Goal: Information Seeking & Learning: Learn about a topic

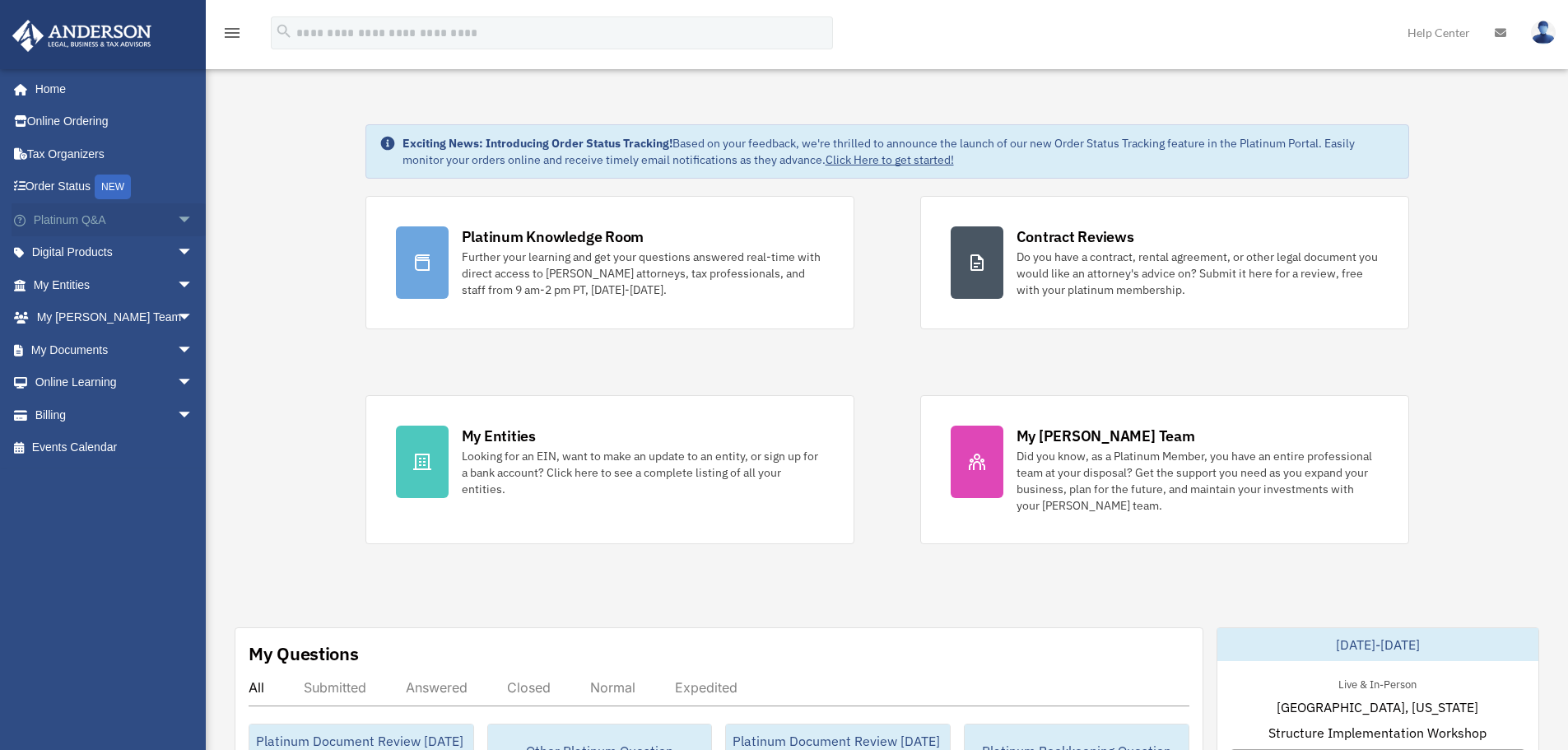
click at [177, 219] on span "arrow_drop_down" at bounding box center [193, 220] width 33 height 34
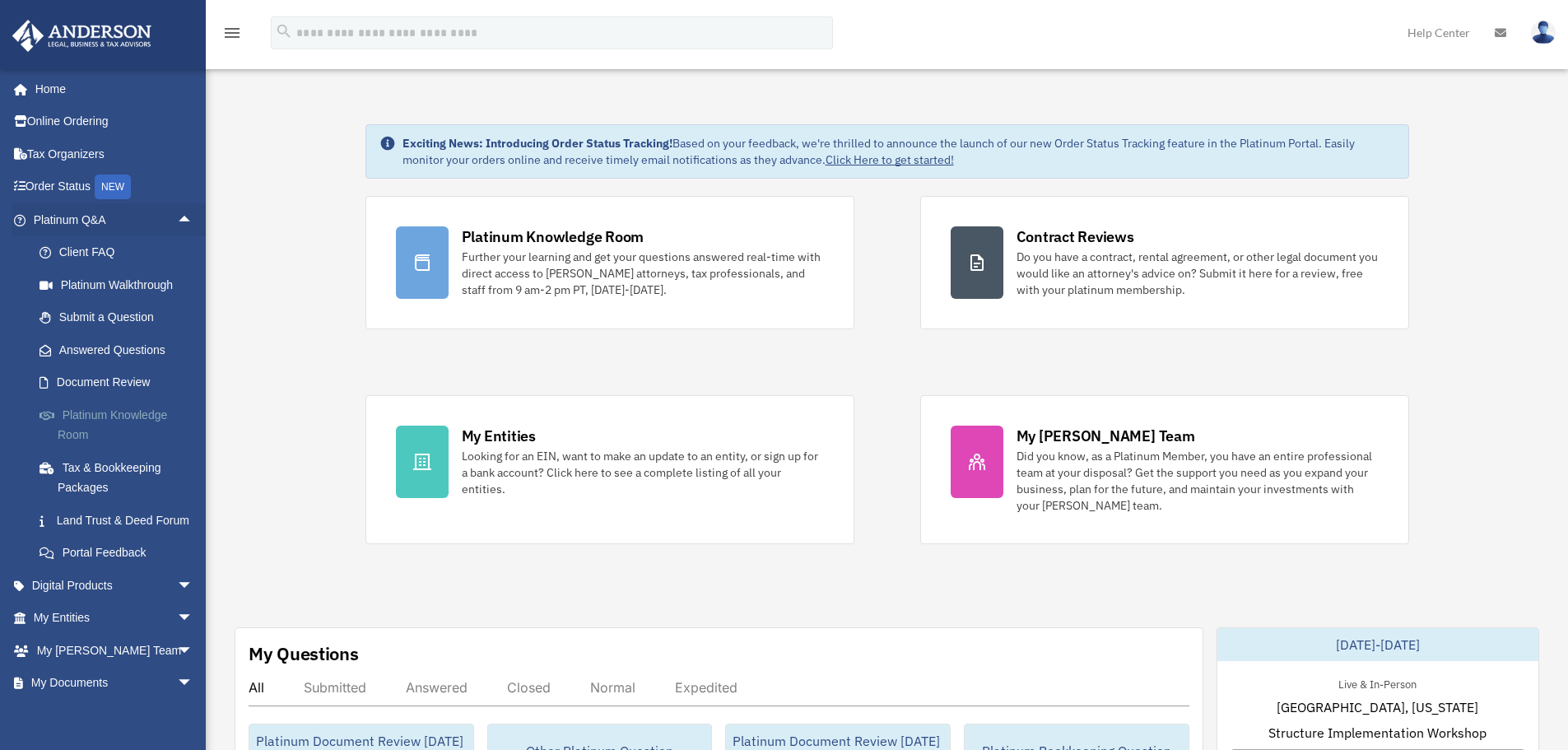
click at [119, 410] on link "Platinum Knowledge Room" at bounding box center [120, 425] width 195 height 53
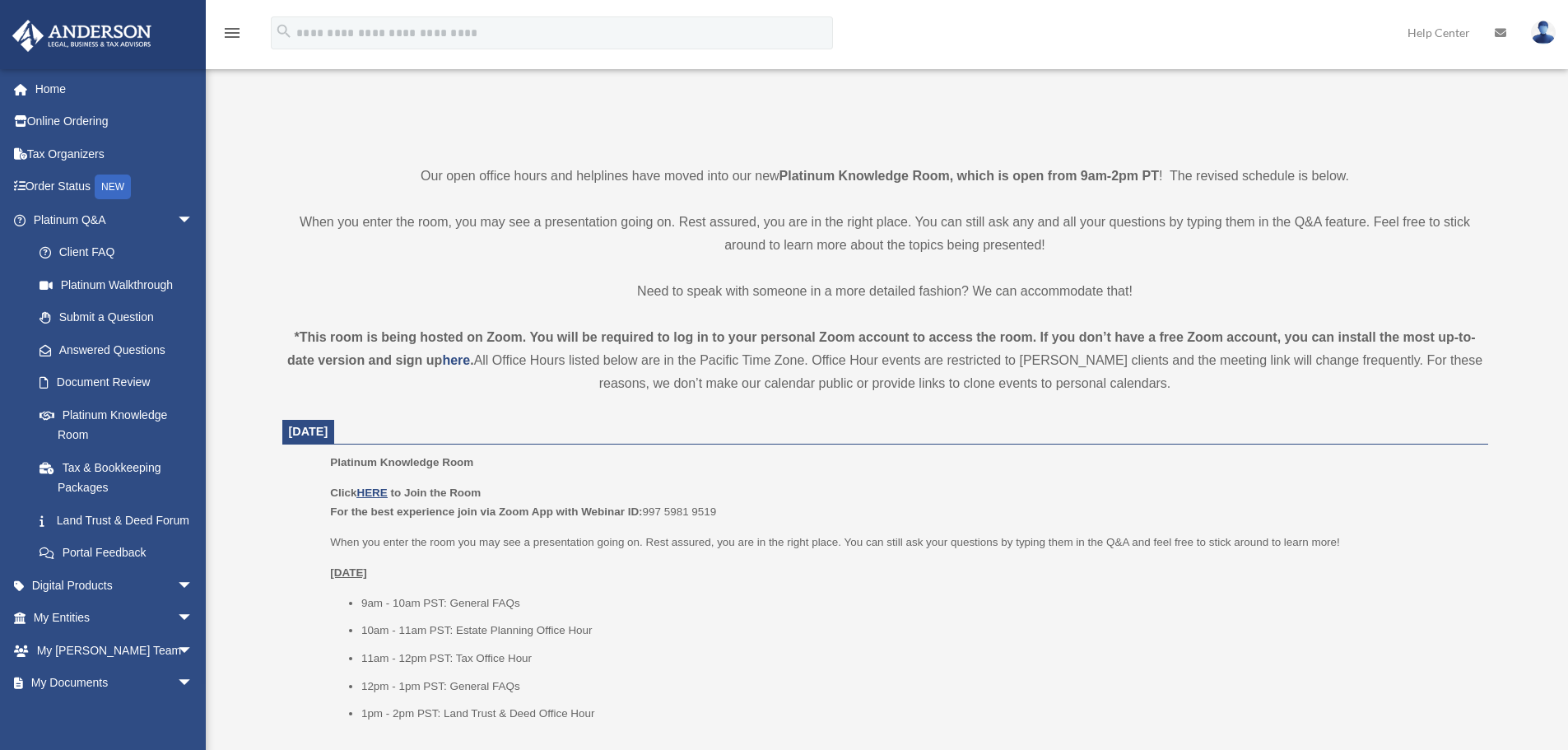
scroll to position [412, 0]
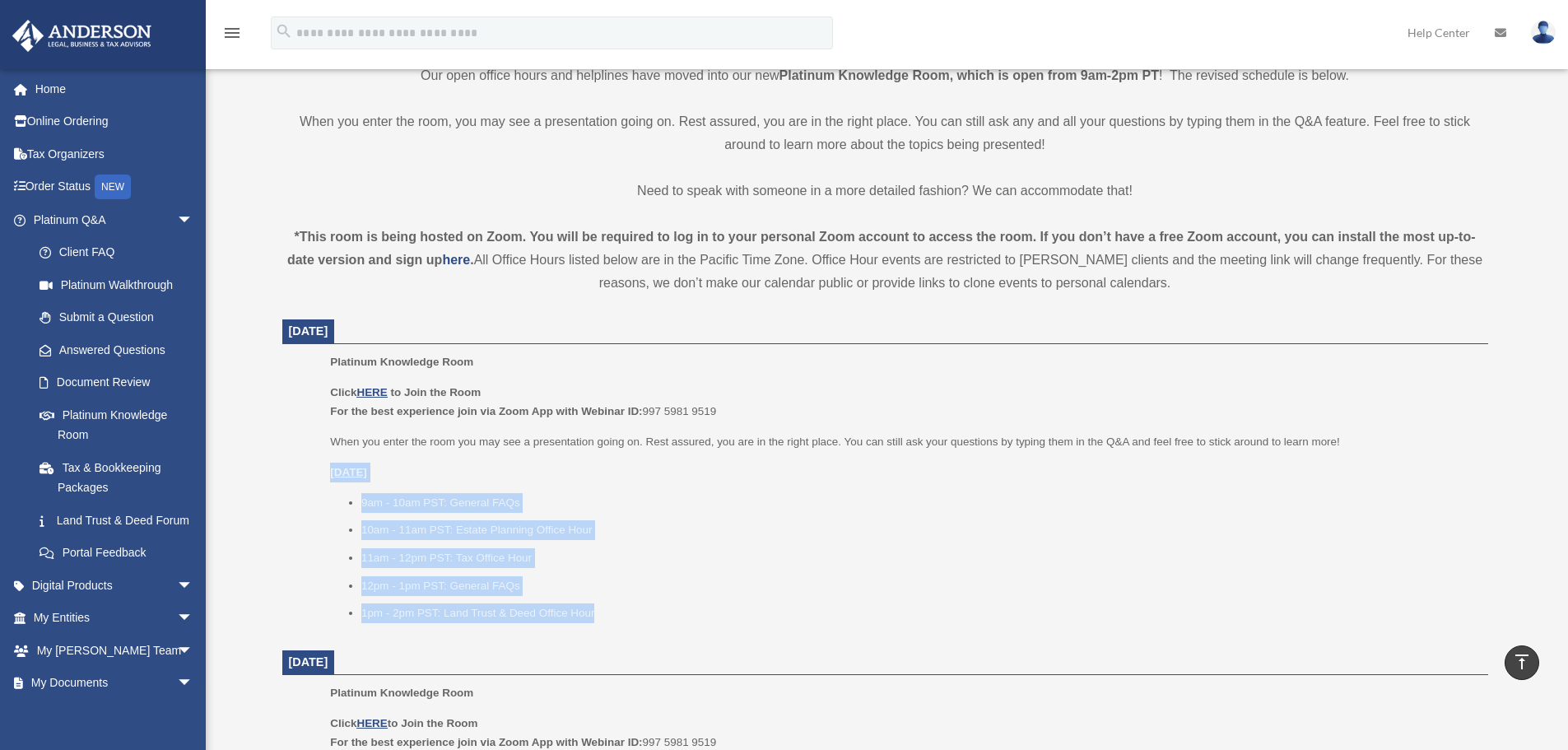
drag, startPoint x: 319, startPoint y: 458, endPoint x: 639, endPoint y: 608, distance: 353.4
click at [638, 609] on ul "Platinum Knowledge Room Click HERE to Join the Room For the best experience joi…" at bounding box center [885, 493] width 1183 height 281
click at [639, 608] on li "1pm - 2pm PST: Land Trust & Deed Office Hour" at bounding box center [918, 613] width 1115 height 19
drag, startPoint x: 579, startPoint y: 597, endPoint x: 302, endPoint y: 469, distance: 305.1
click at [302, 469] on ul "Platinum Knowledge Room Click HERE to Join the Room For the best experience joi…" at bounding box center [885, 493] width 1183 height 281
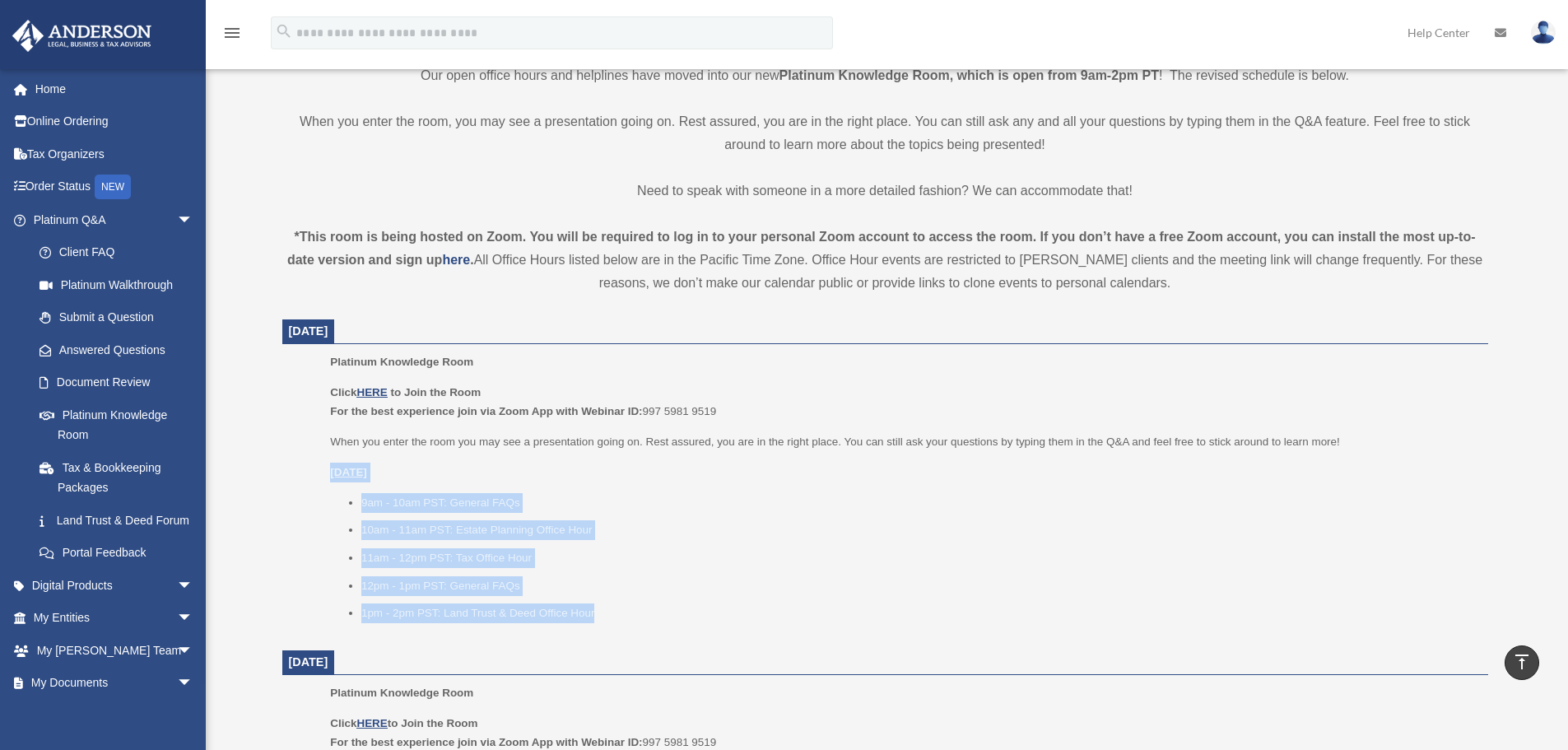
click at [302, 469] on ul "Platinum Knowledge Room Click HERE to Join the Room For the best experience joi…" at bounding box center [885, 493] width 1183 height 281
drag, startPoint x: 311, startPoint y: 458, endPoint x: 570, endPoint y: 592, distance: 291.6
click at [570, 592] on ul "Platinum Knowledge Room Click HERE to Join the Room For the best experience joi…" at bounding box center [885, 493] width 1183 height 281
click at [523, 472] on p "[DATE]" at bounding box center [903, 472] width 1145 height 19
drag, startPoint x: 341, startPoint y: 533, endPoint x: 627, endPoint y: 597, distance: 293.1
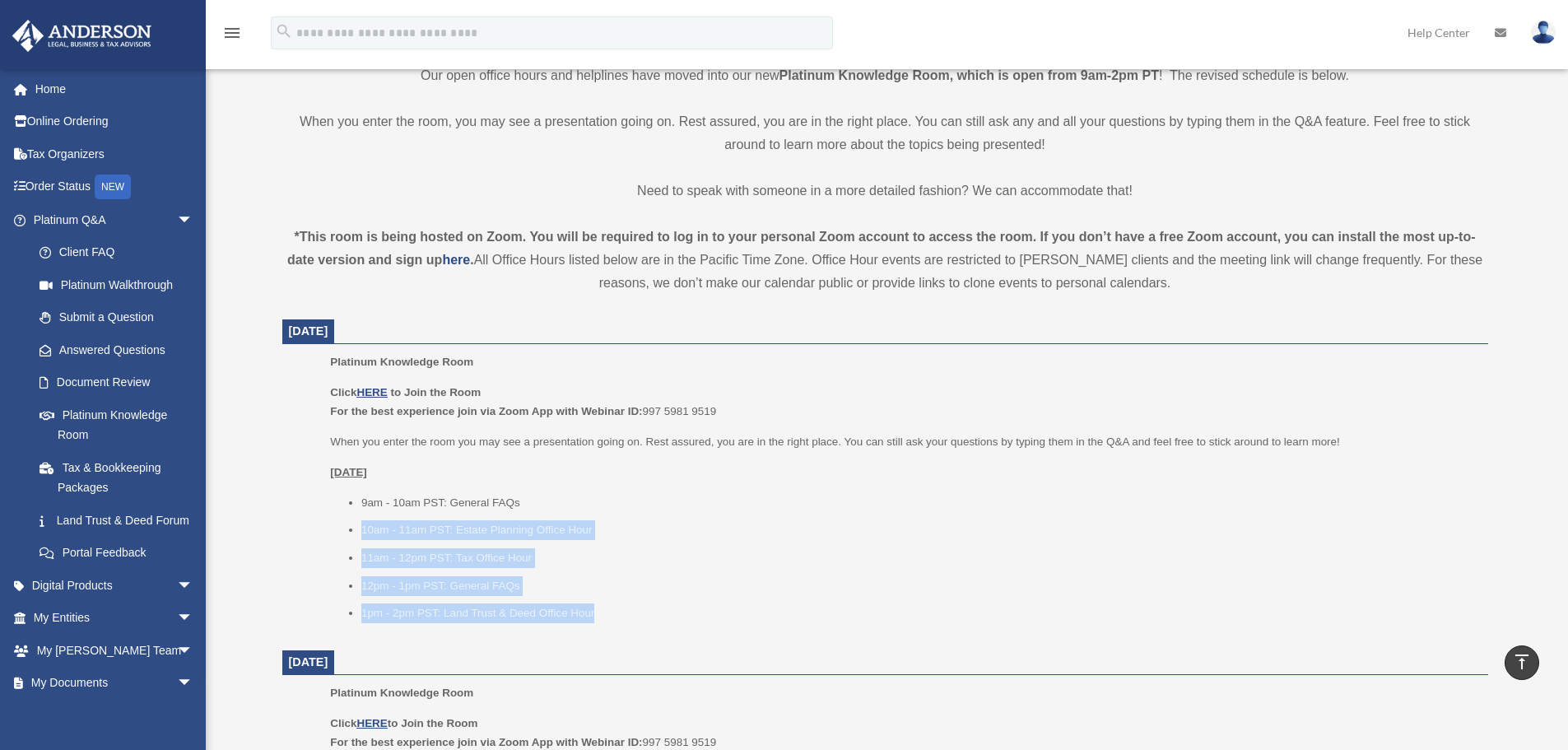
click at [627, 598] on ul "9am - 10am PST: General FAQs 10am - 11am PST: Estate Planning Office Hour 11am …" at bounding box center [903, 558] width 1145 height 130
drag, startPoint x: 628, startPoint y: 597, endPoint x: 647, endPoint y: 599, distance: 19.1
click at [628, 595] on ul "9am - 10am PST: General FAQs 10am - 11am PST: Estate Planning Office Hour 11am …" at bounding box center [903, 558] width 1145 height 130
click at [683, 587] on li "12pm - 1pm PST: General FAQs" at bounding box center [918, 586] width 1115 height 19
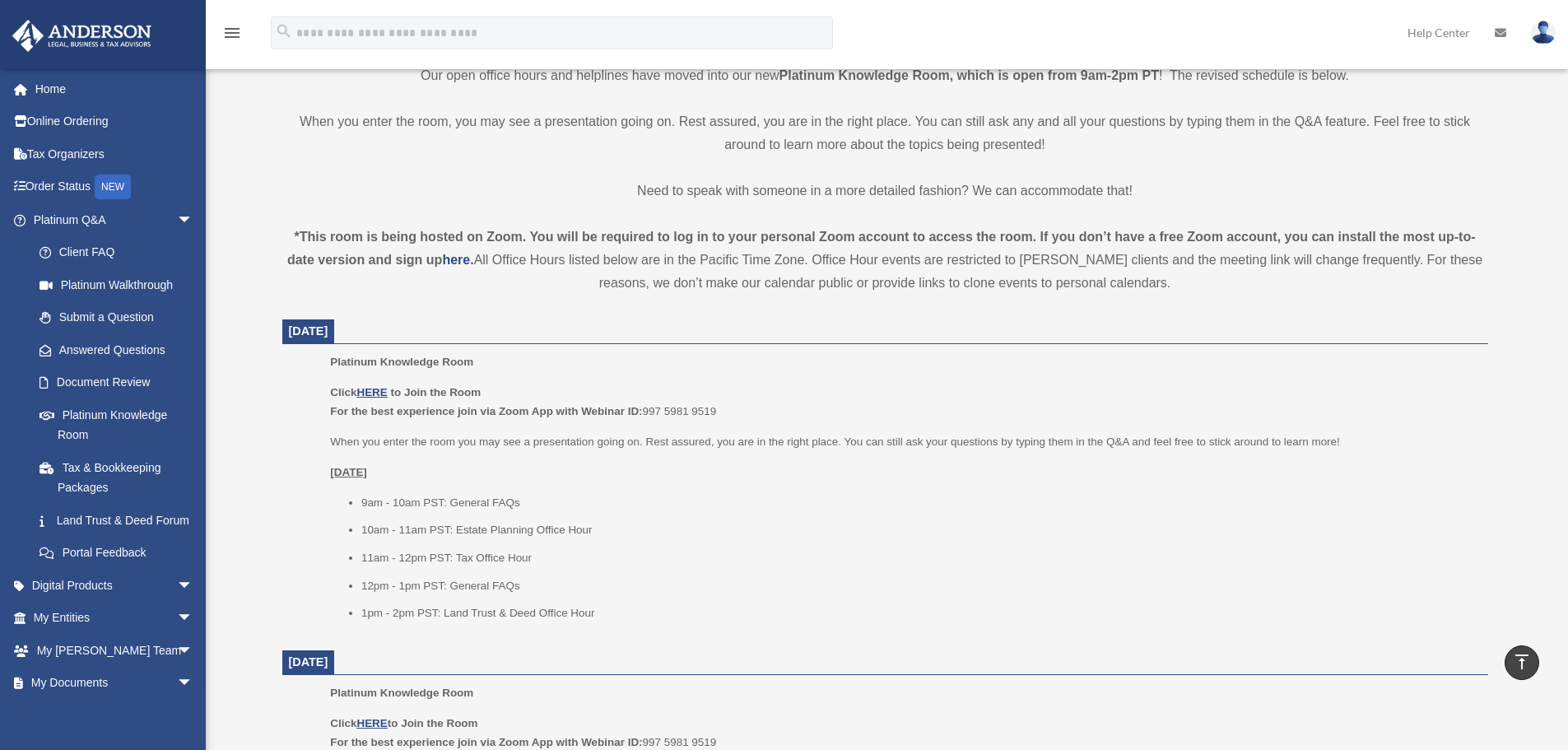
click at [504, 558] on li "11am - 12pm PST: Tax Office Hour" at bounding box center [918, 558] width 1115 height 19
click at [488, 558] on li "11am - 12pm PST: Tax Office Hour" at bounding box center [918, 558] width 1115 height 19
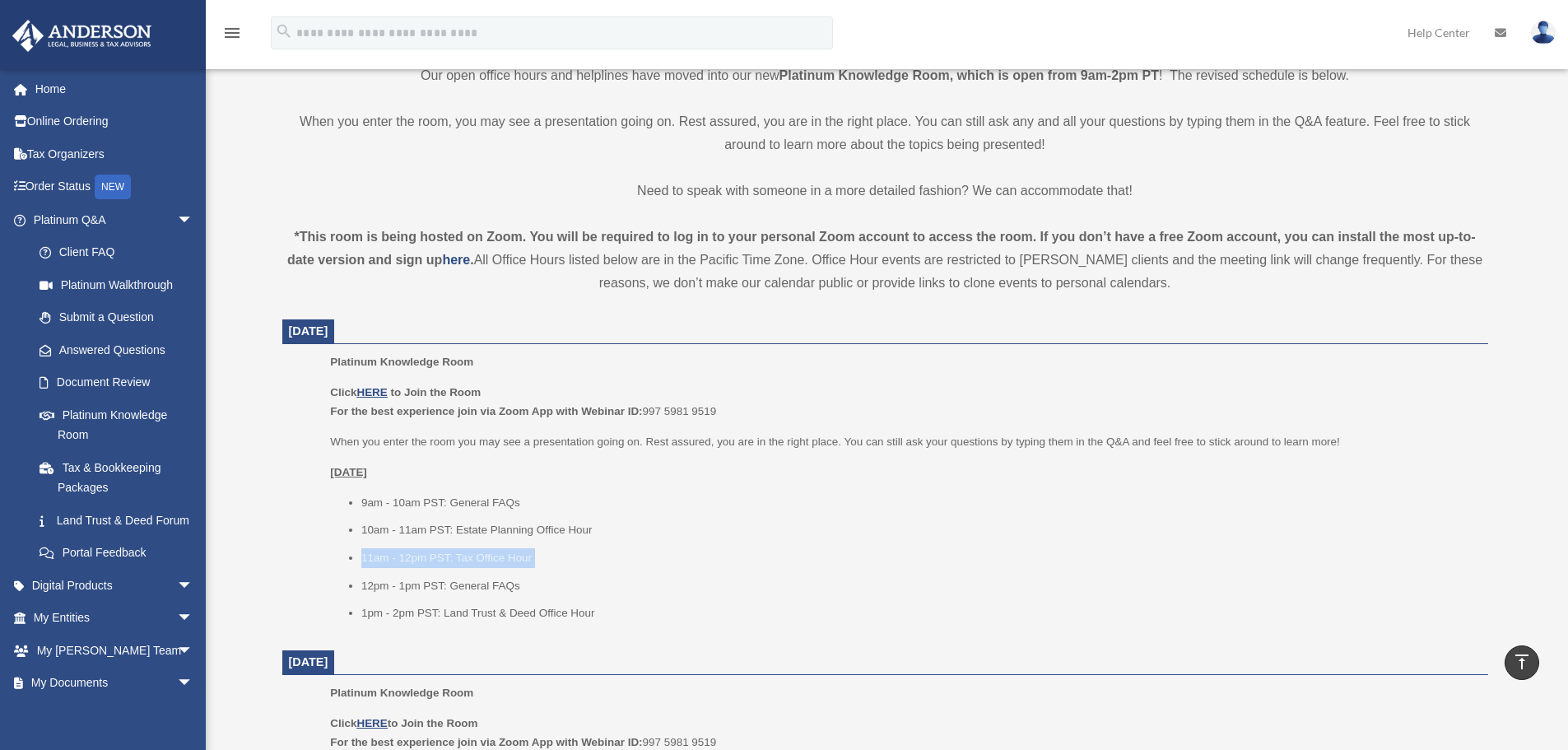
click at [488, 558] on li "11am - 12pm PST: Tax Office Hour" at bounding box center [918, 558] width 1115 height 19
click at [543, 556] on li "11am - 12pm PST: Tax Office Hour" at bounding box center [918, 558] width 1115 height 19
click at [553, 534] on li "10am - 11am PST: Estate Planning Office Hour" at bounding box center [918, 530] width 1115 height 19
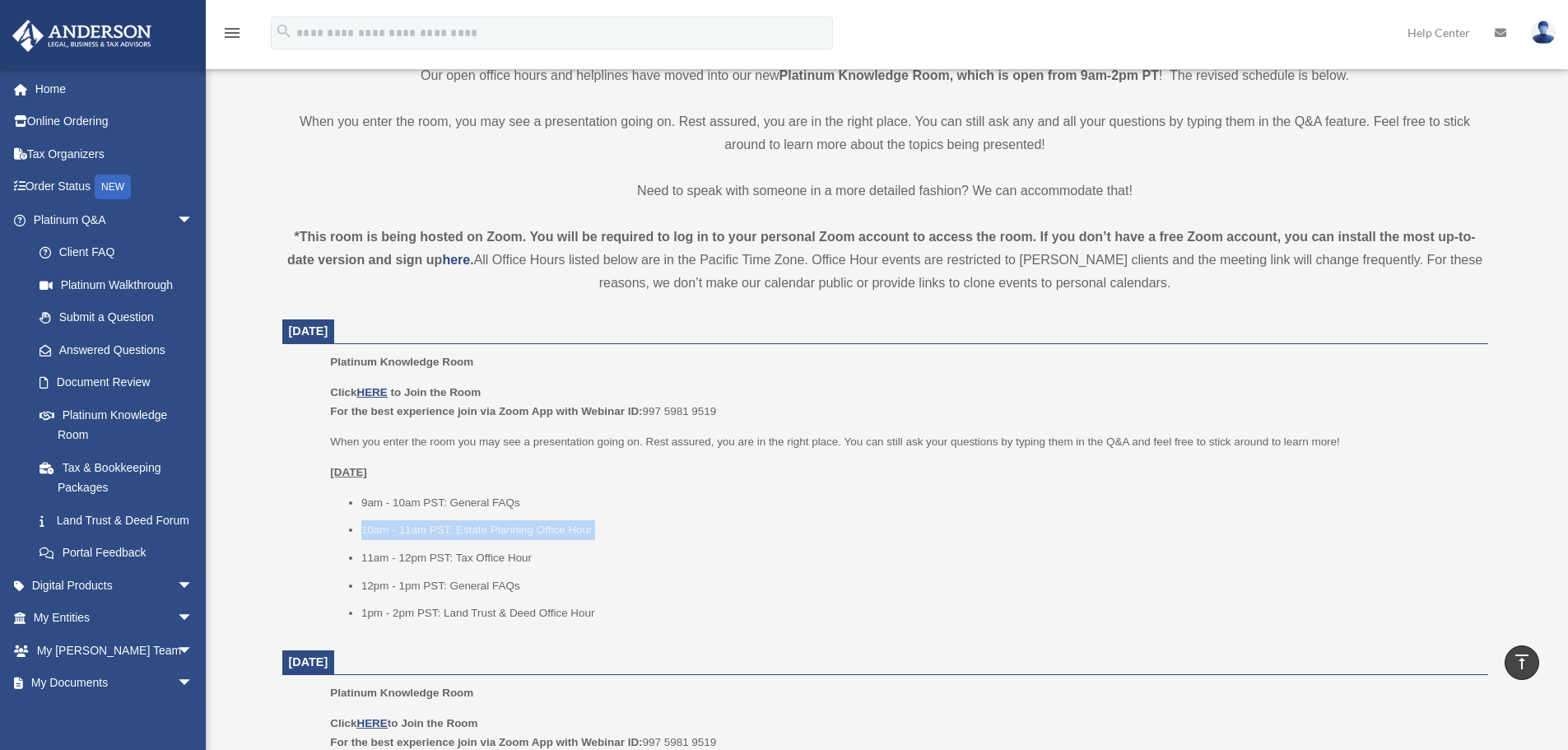
click at [521, 526] on li "10am - 11am PST: Estate Planning Office Hour" at bounding box center [918, 530] width 1115 height 19
click at [549, 521] on li "10am - 11am PST: Estate Planning Office Hour" at bounding box center [918, 530] width 1115 height 19
click at [504, 539] on ul "9am - 10am PST: General FAQs 10am - 11am PST: Estate Planning Office Hour 11am …" at bounding box center [903, 558] width 1145 height 130
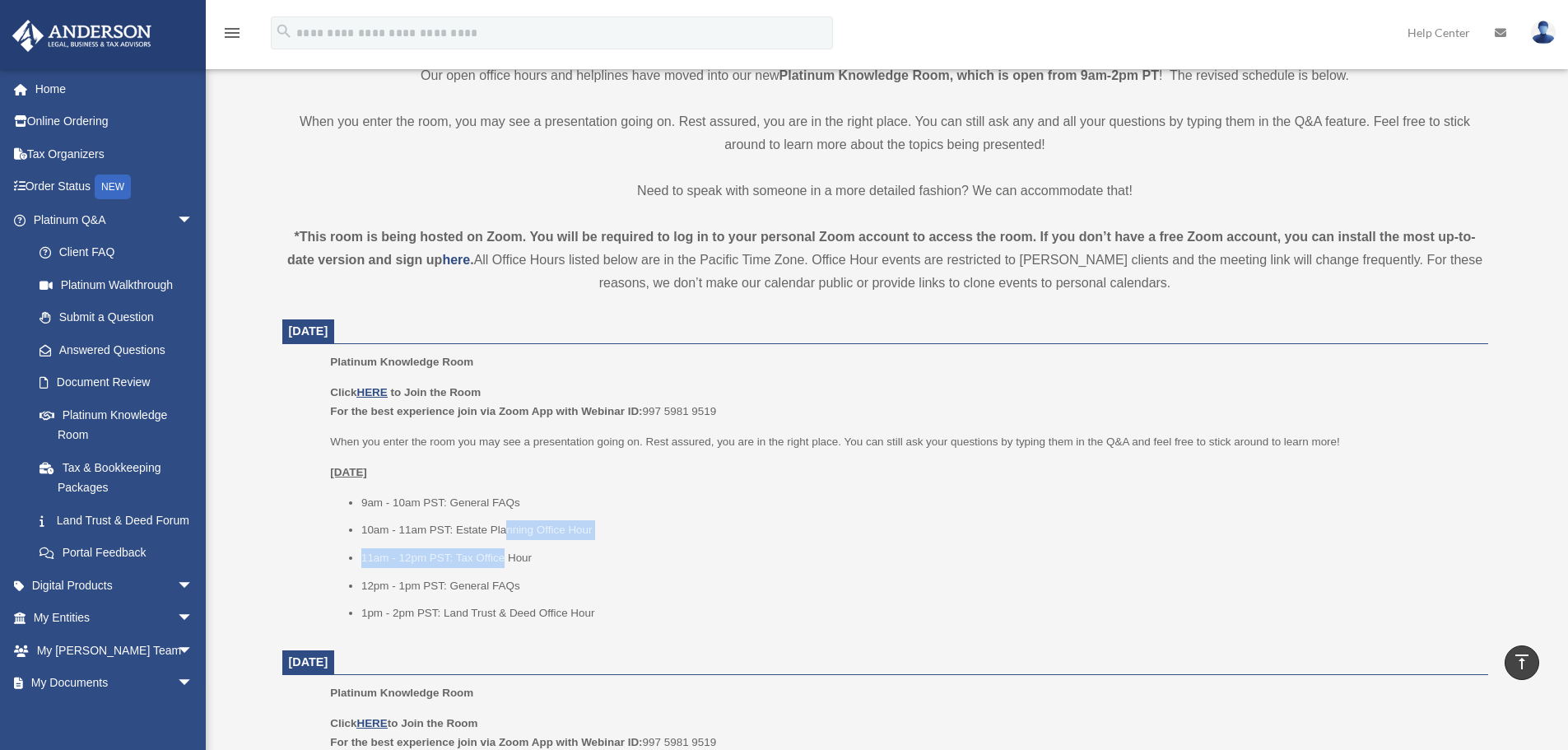
click at [504, 539] on li "10am - 11am PST: Estate Planning Office Hour" at bounding box center [918, 530] width 1115 height 19
click at [507, 556] on li "11am - 12pm PST: Tax Office Hour" at bounding box center [918, 558] width 1115 height 19
click at [488, 553] on li "11am - 12pm PST: Tax Office Hour" at bounding box center [918, 558] width 1115 height 19
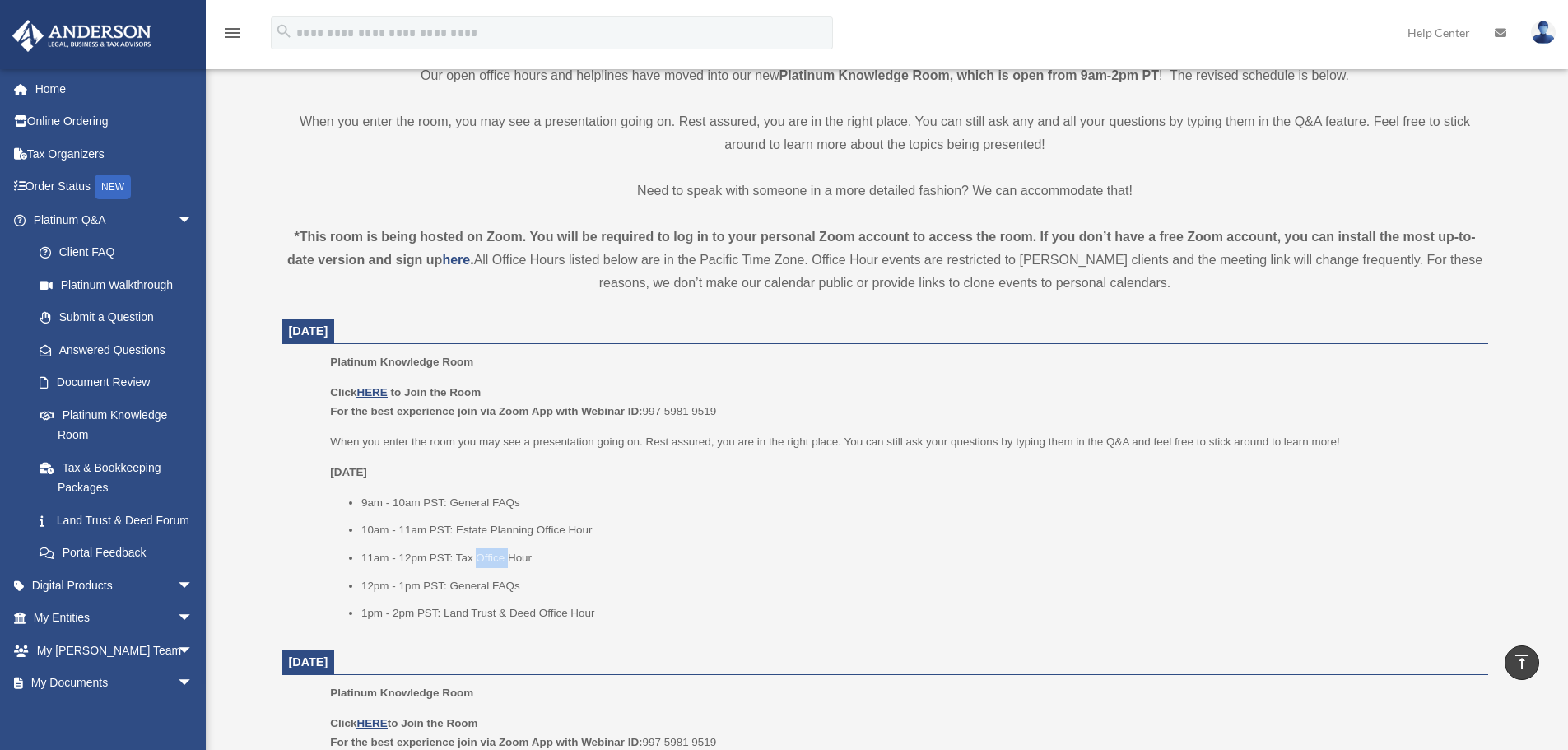
click at [488, 553] on li "11am - 12pm PST: Tax Office Hour" at bounding box center [918, 558] width 1115 height 19
click at [439, 553] on li "11am - 12pm PST: Tax Office Hour" at bounding box center [918, 558] width 1115 height 19
click at [440, 553] on li "11am - 12pm PST: Tax Office Hour" at bounding box center [918, 558] width 1115 height 19
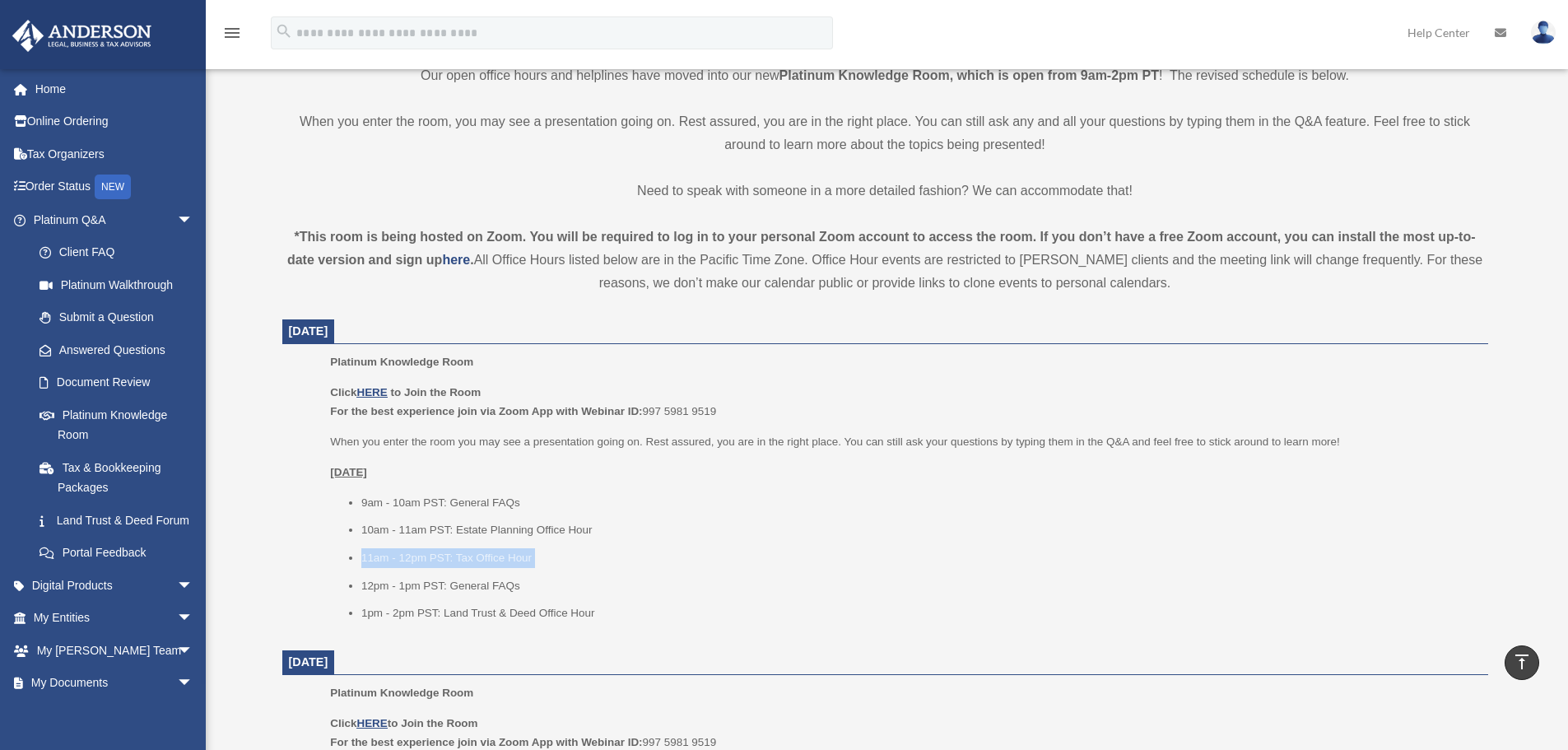
click at [501, 556] on li "11am - 12pm PST: Tax Office Hour" at bounding box center [918, 558] width 1115 height 19
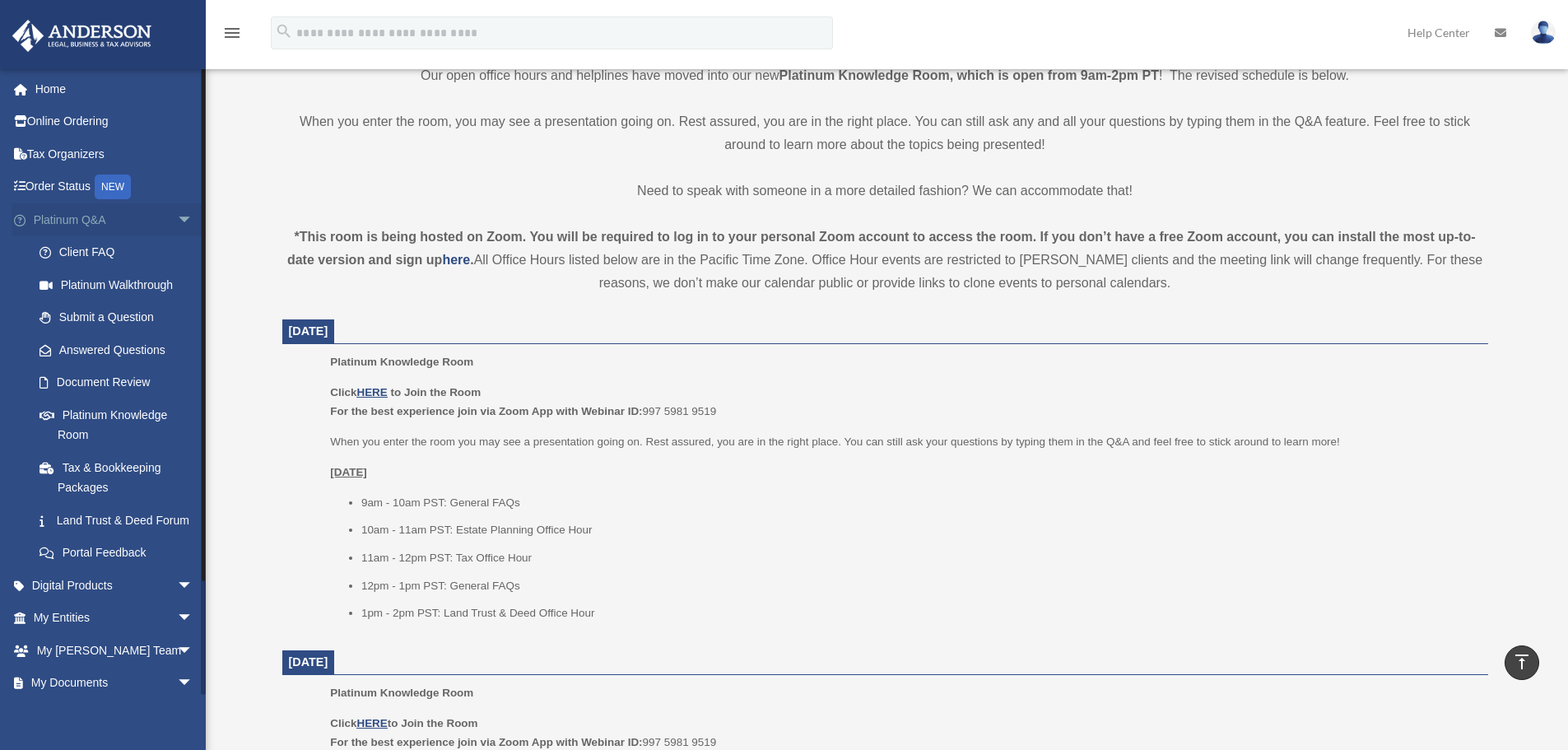
click at [177, 222] on span "arrow_drop_down" at bounding box center [193, 220] width 33 height 34
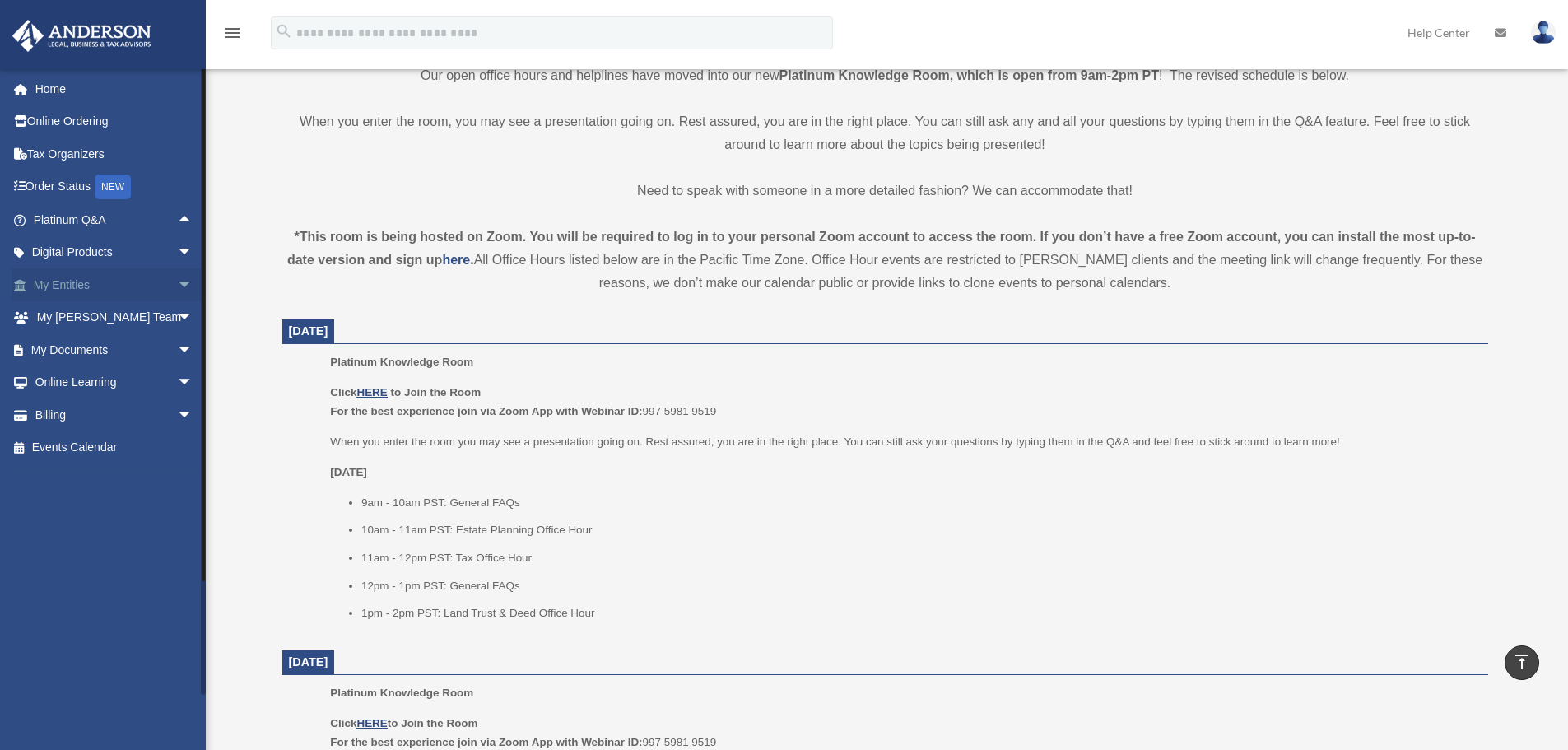
click at [177, 278] on span "arrow_drop_down" at bounding box center [193, 286] width 33 height 34
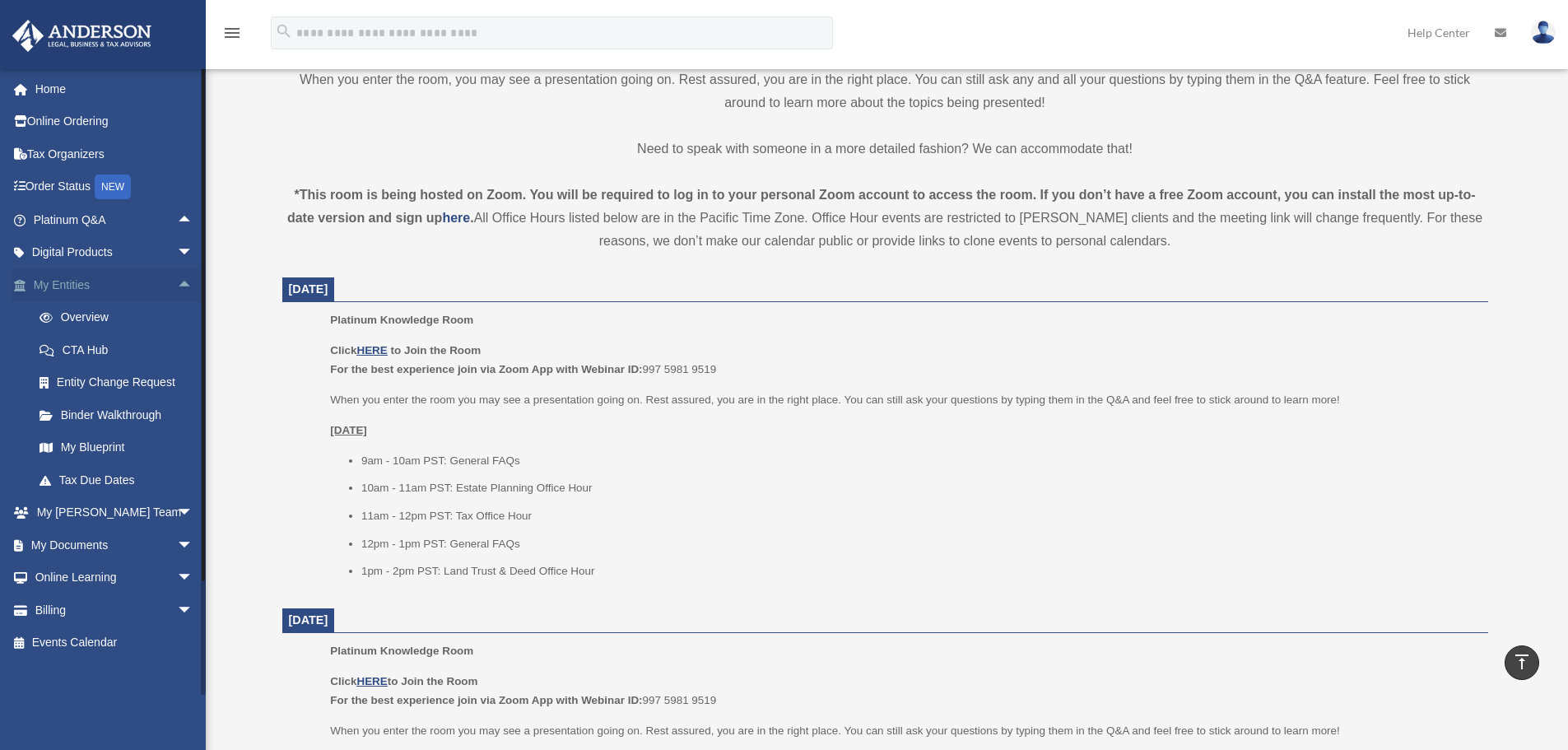
scroll to position [494, 0]
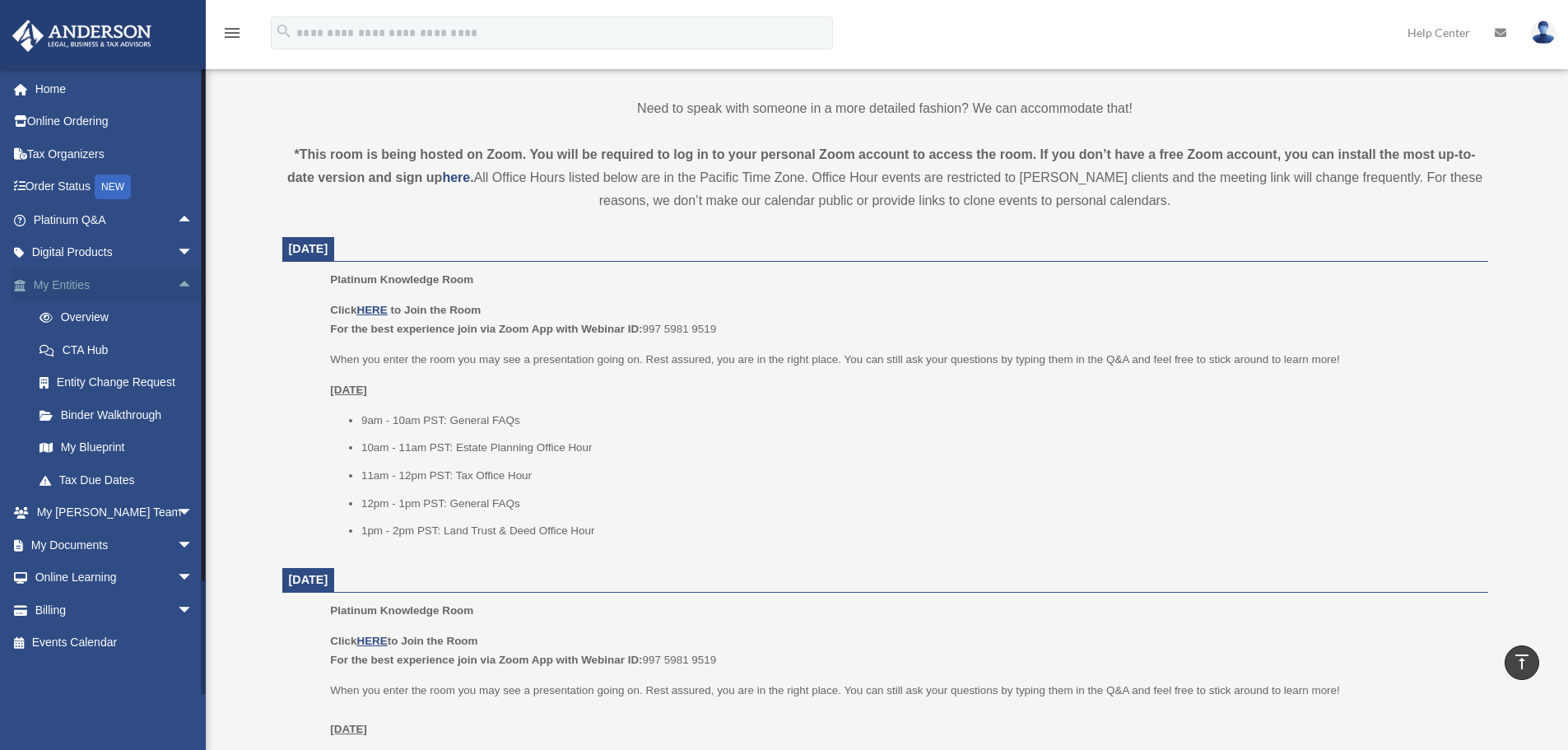
click at [177, 290] on span "arrow_drop_up" at bounding box center [193, 286] width 33 height 34
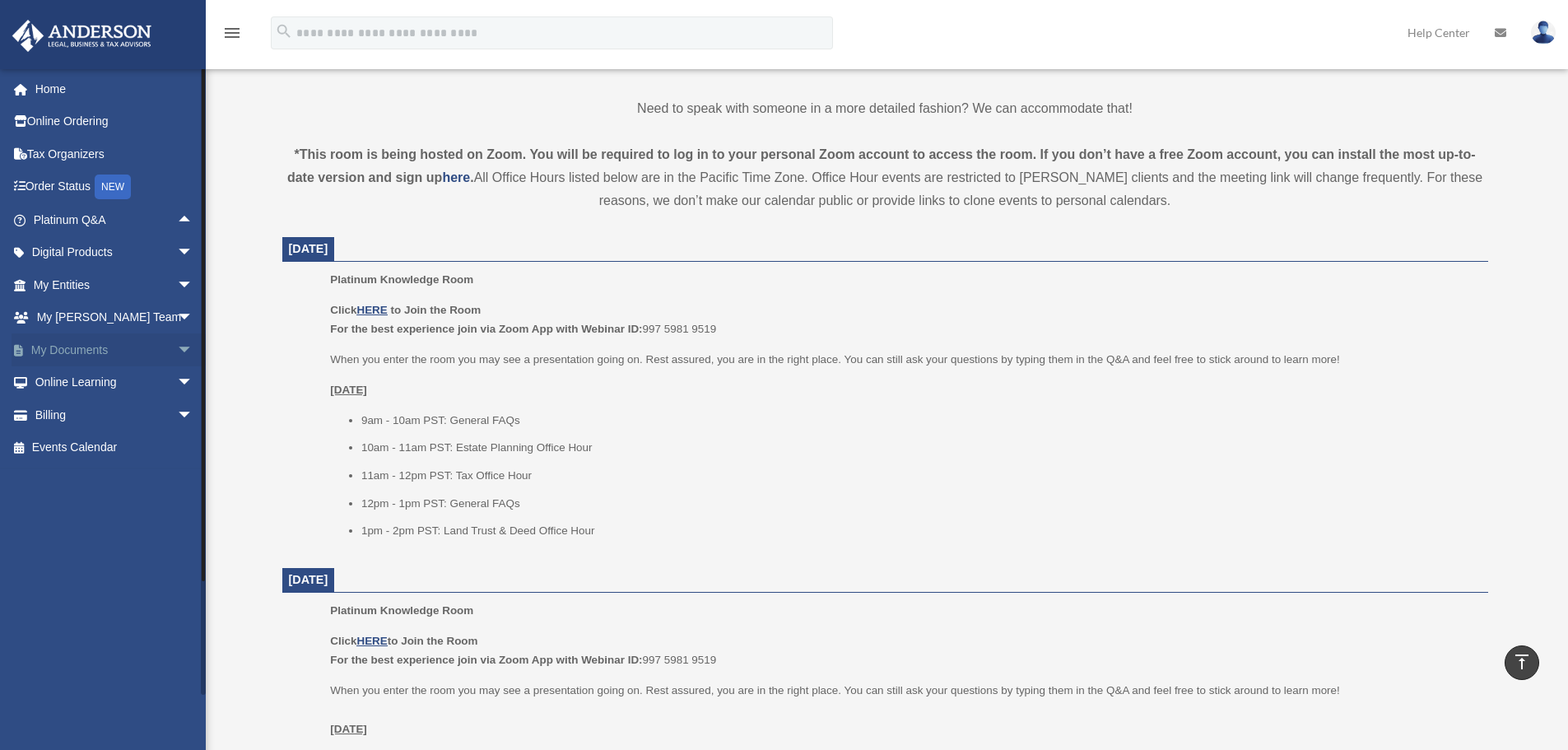
click at [177, 349] on span "arrow_drop_down" at bounding box center [193, 350] width 33 height 34
